Goal: Contribute content: Contribute content

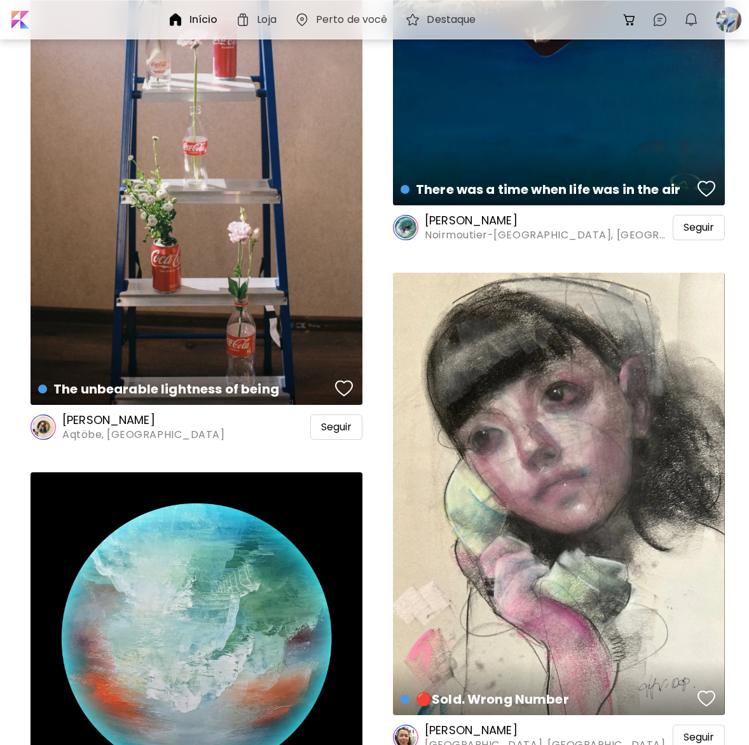
scroll to position [1462, 0]
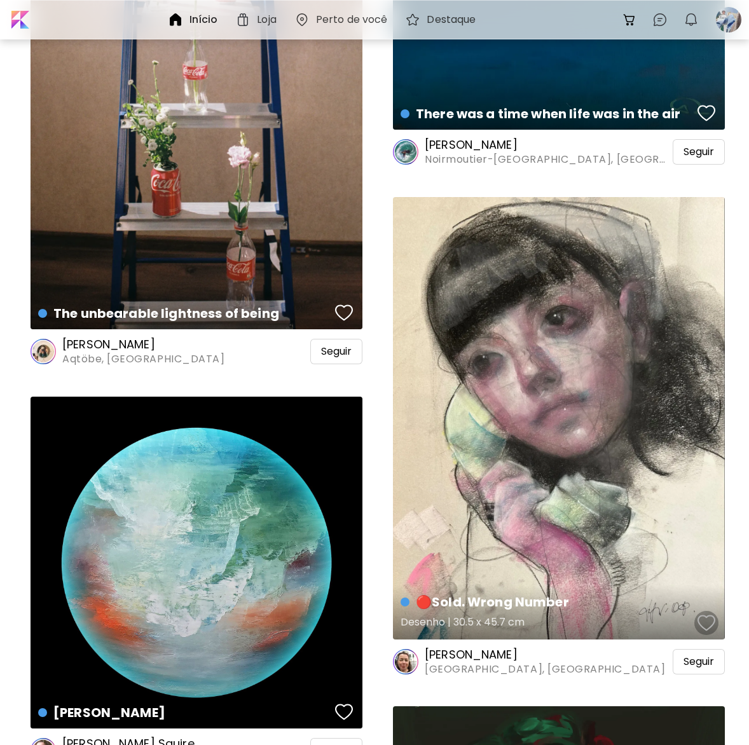
click at [709, 618] on div "button" at bounding box center [706, 622] width 18 height 19
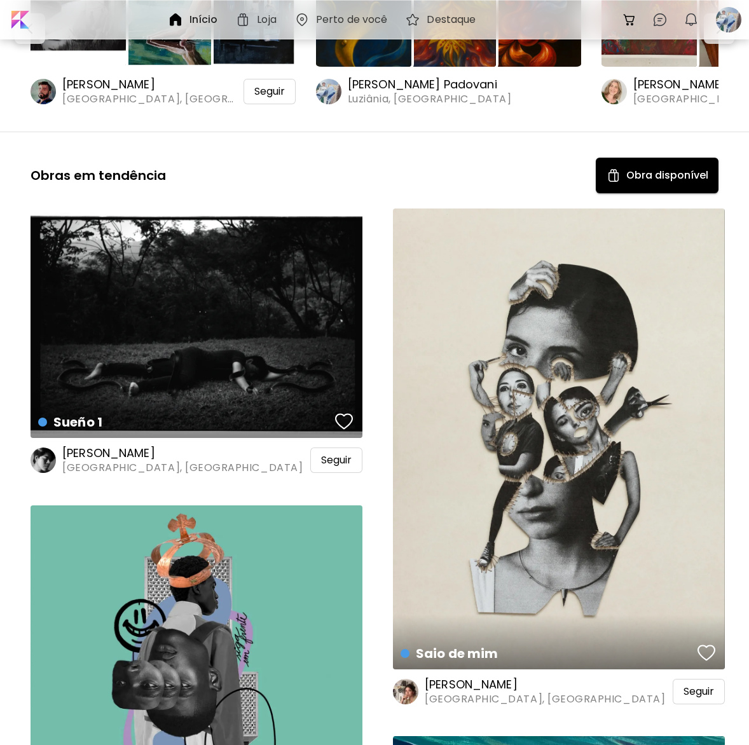
scroll to position [318, 0]
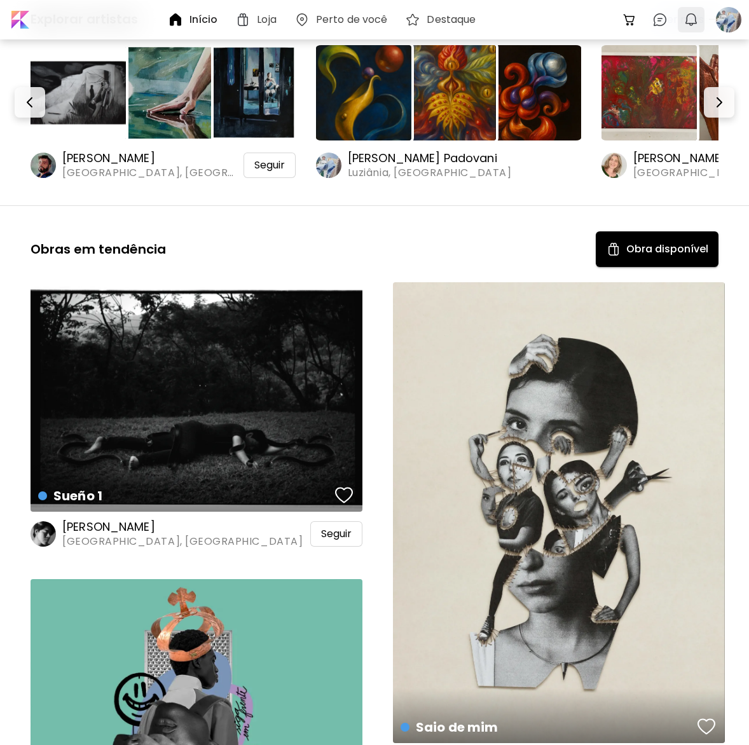
click at [686, 23] on img "button" at bounding box center [690, 19] width 15 height 15
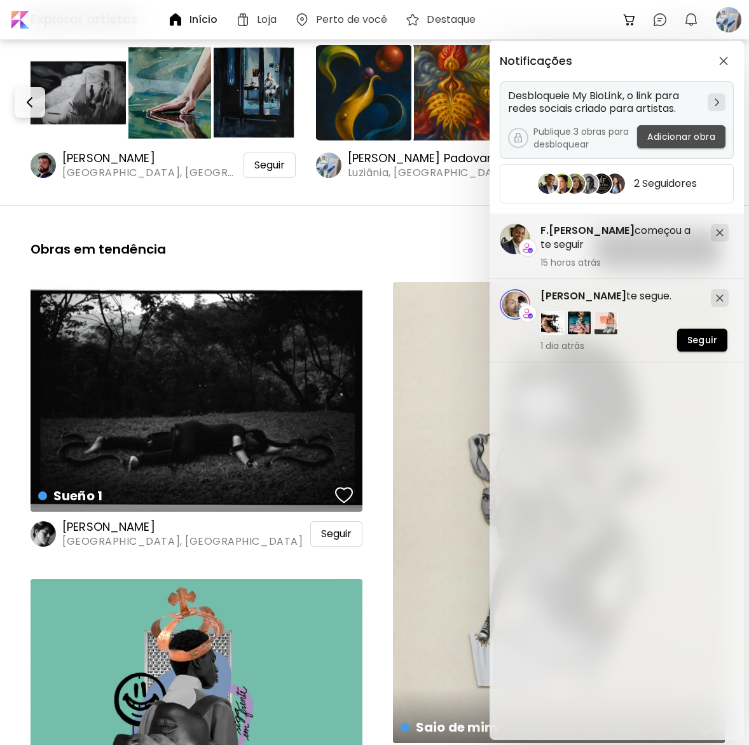
click at [672, 137] on span "Adicionar obra" at bounding box center [681, 136] width 68 height 13
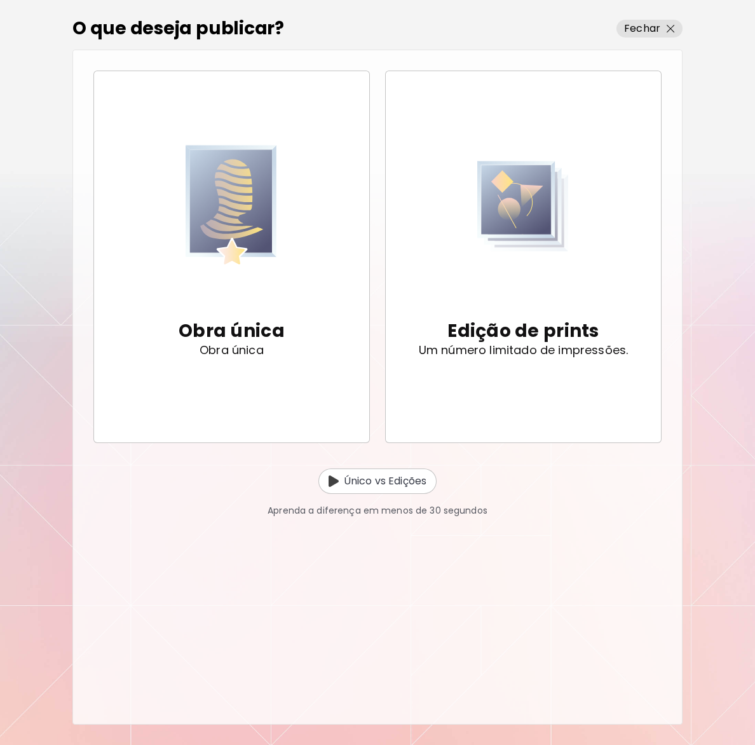
click at [53, 326] on div "O que deseja publicar? Fechar Obra única Obra única Edição de prints Um número …" at bounding box center [377, 372] width 755 height 745
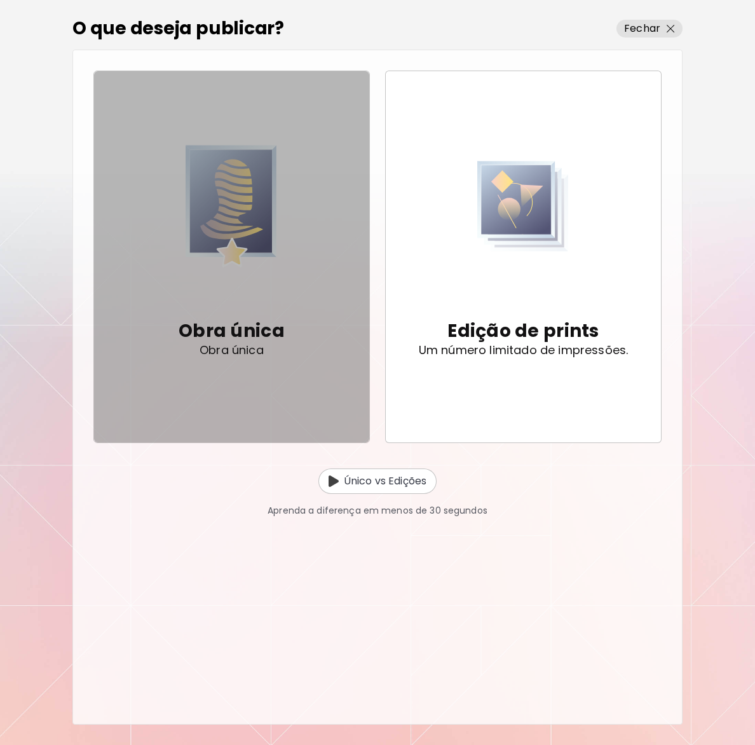
click at [166, 318] on span "Obra única Obra única" at bounding box center [231, 256] width 255 height 263
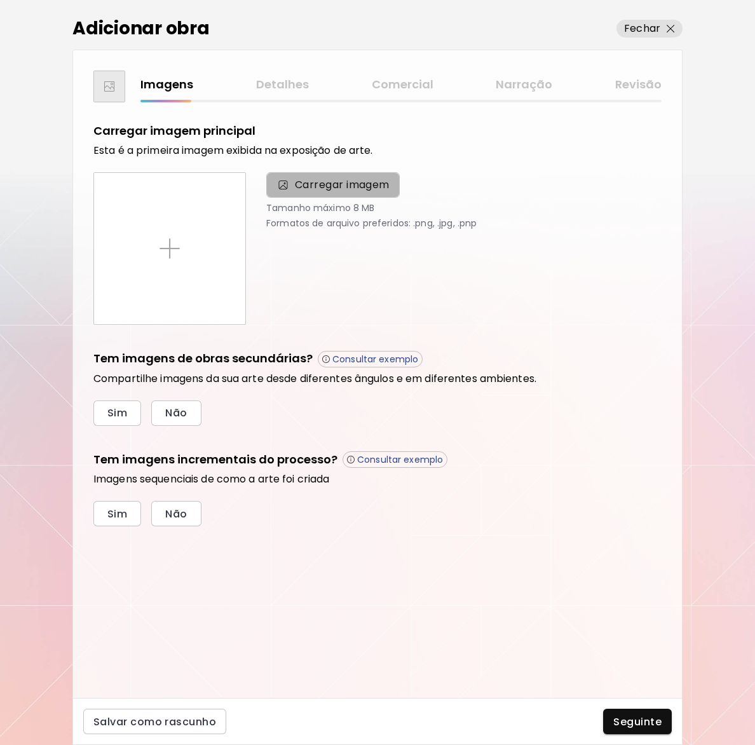
click at [301, 189] on span "Carregar imagem" at bounding box center [342, 184] width 95 height 15
click at [0, 0] on input "Carregar imagem" at bounding box center [0, 0] width 0 height 0
click at [657, 22] on p "Fechar" at bounding box center [642, 28] width 36 height 15
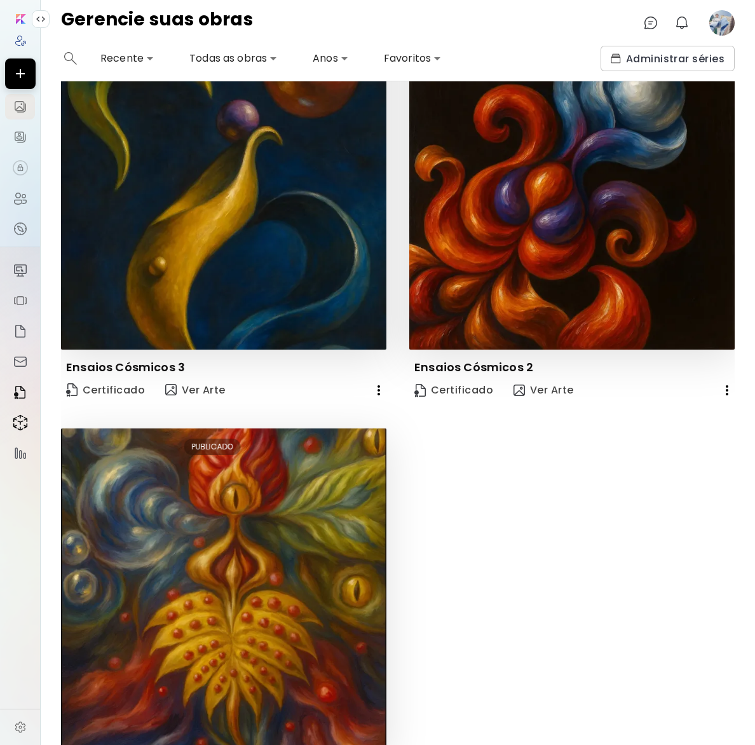
scroll to position [145, 0]
